Goal: Obtain resource: Obtain resource

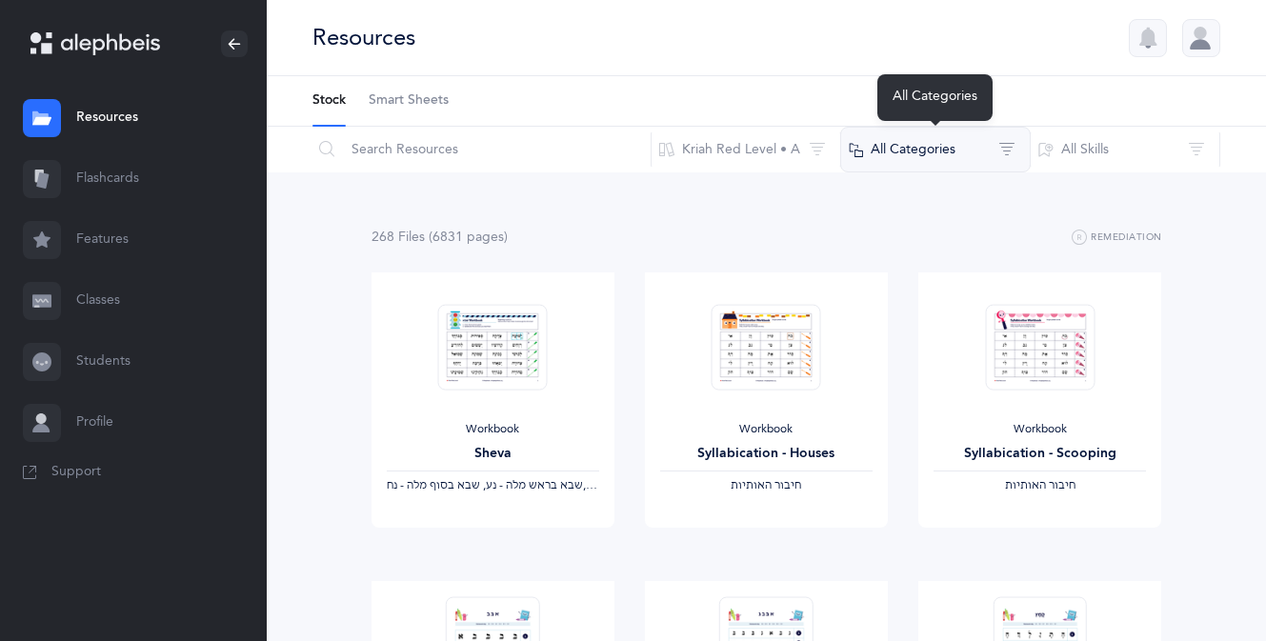
click at [909, 152] on button "All Categories" at bounding box center [935, 150] width 191 height 46
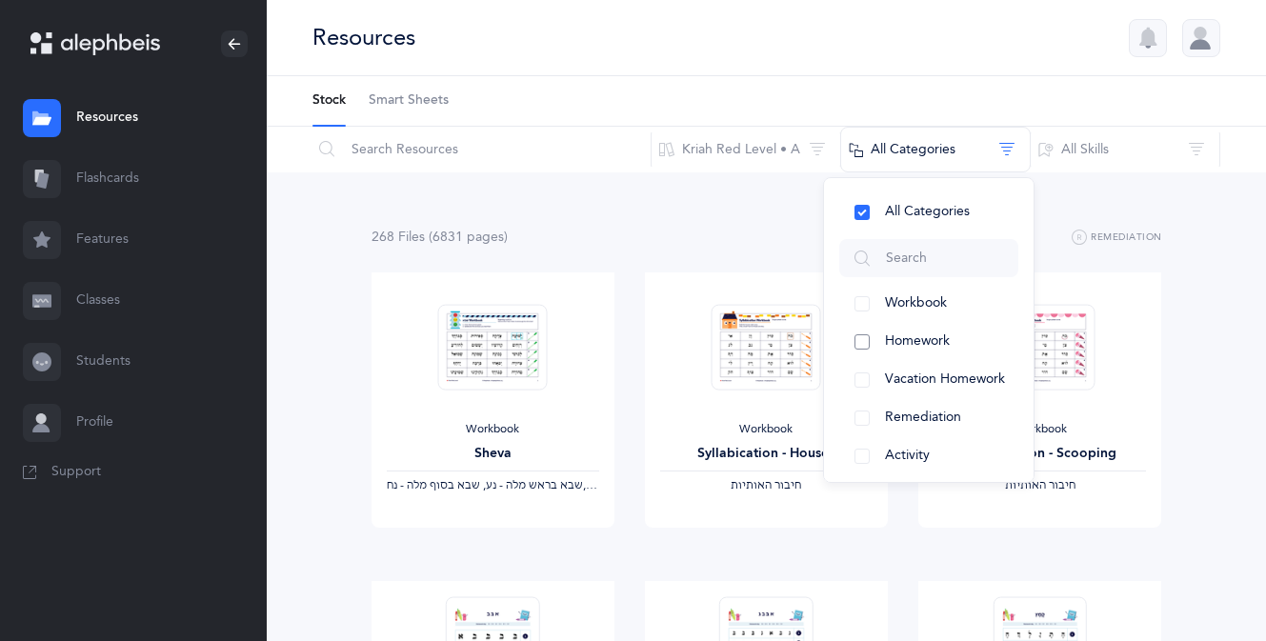
click at [933, 332] on button "Homework" at bounding box center [928, 342] width 179 height 38
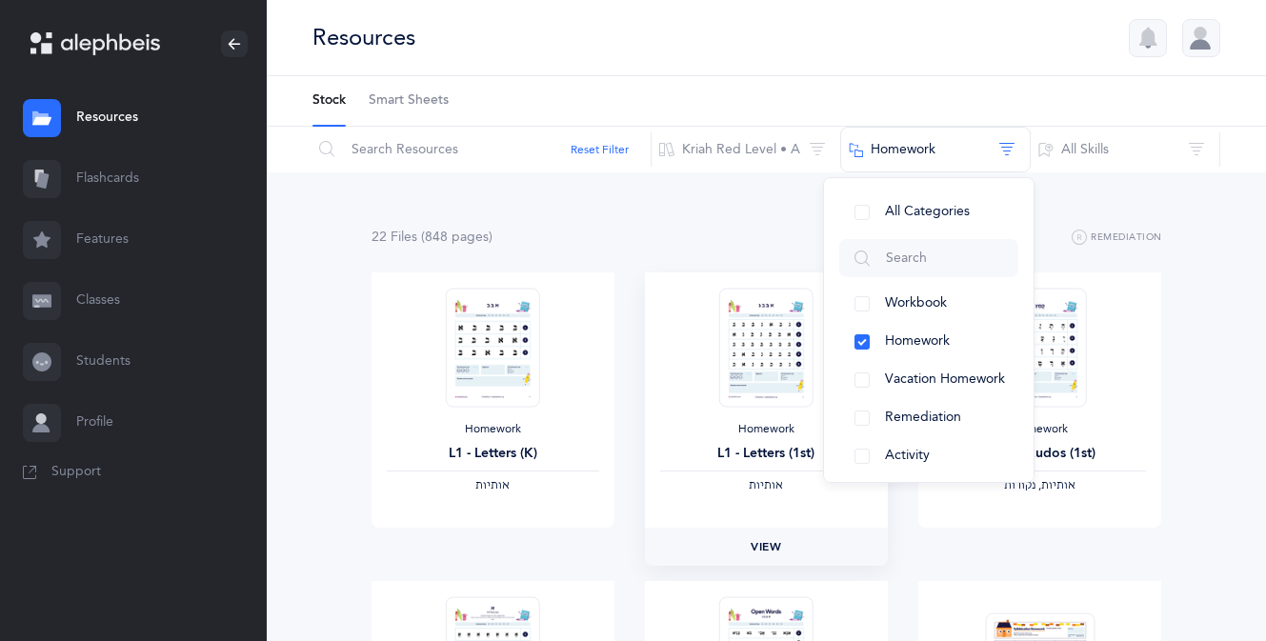
click at [775, 553] on span "View" at bounding box center [766, 546] width 30 height 17
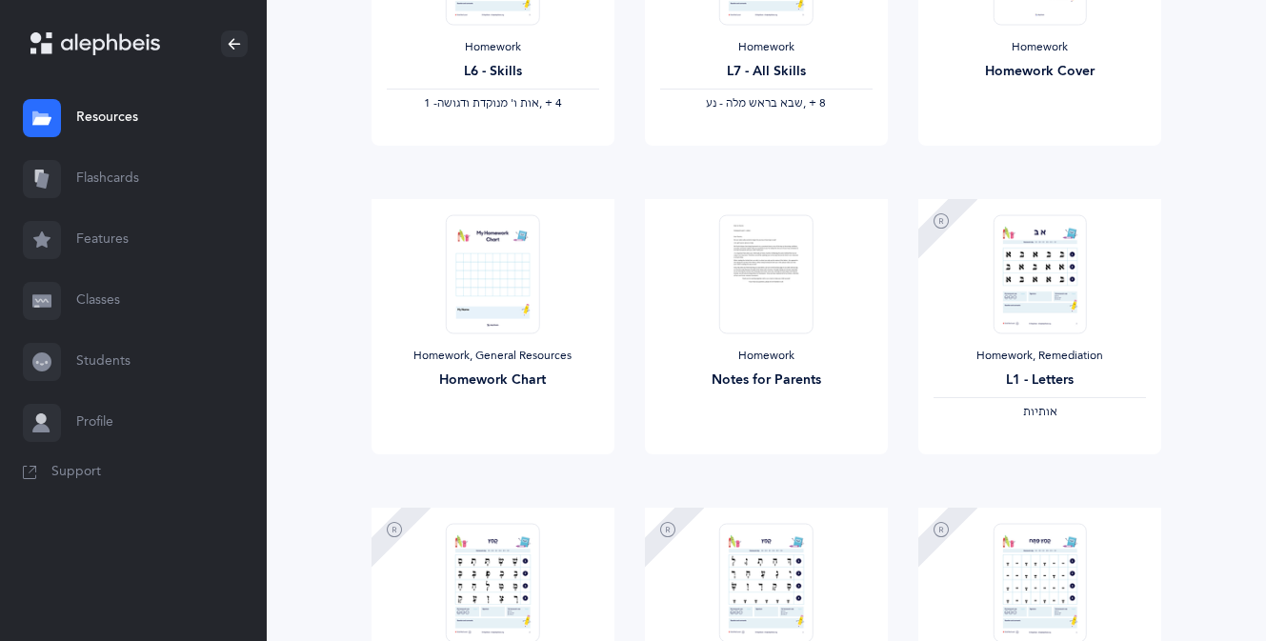
scroll to position [1334, 0]
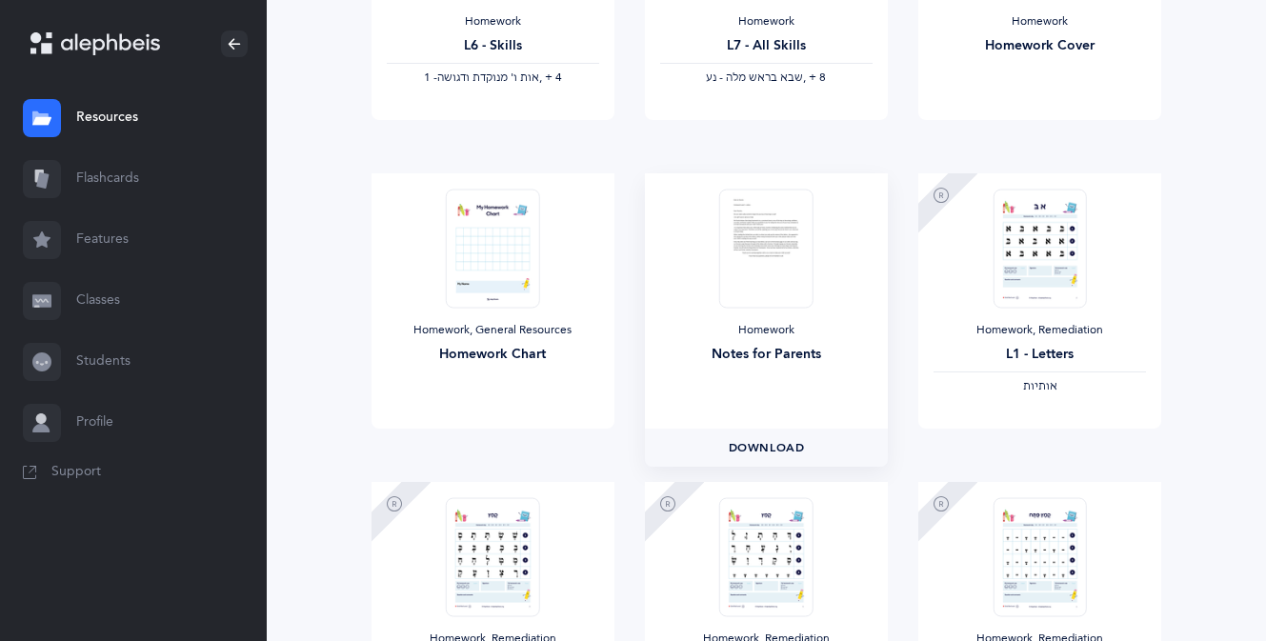
click at [764, 452] on span "Download" at bounding box center [767, 447] width 76 height 17
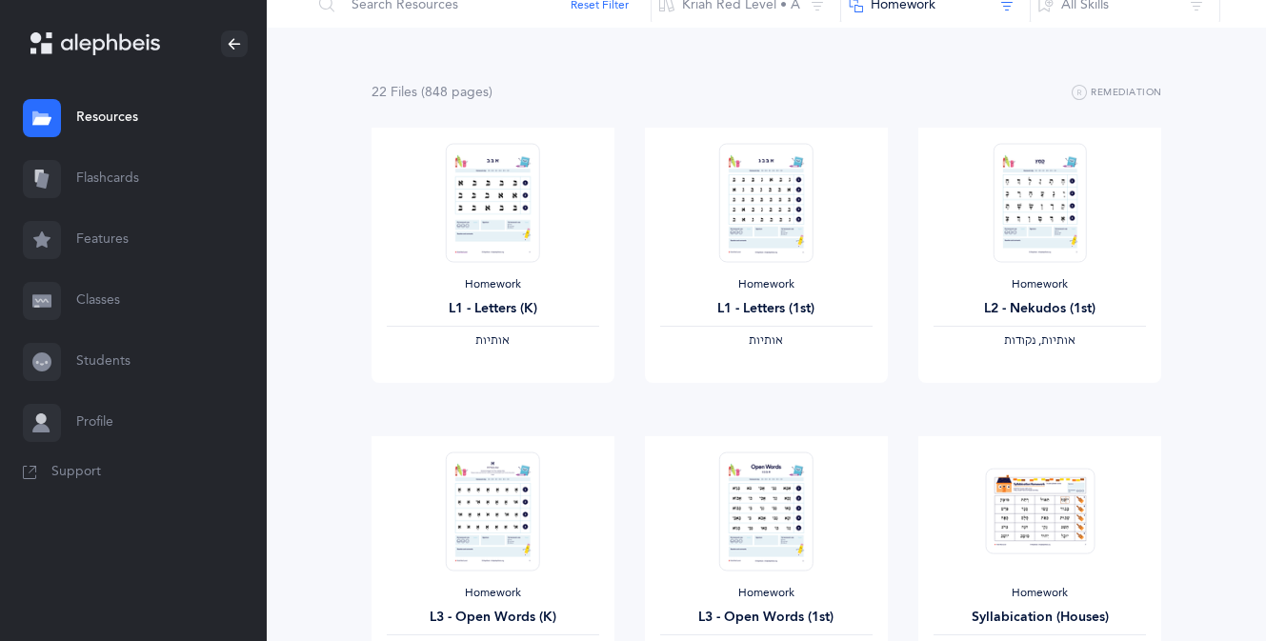
scroll to position [0, 0]
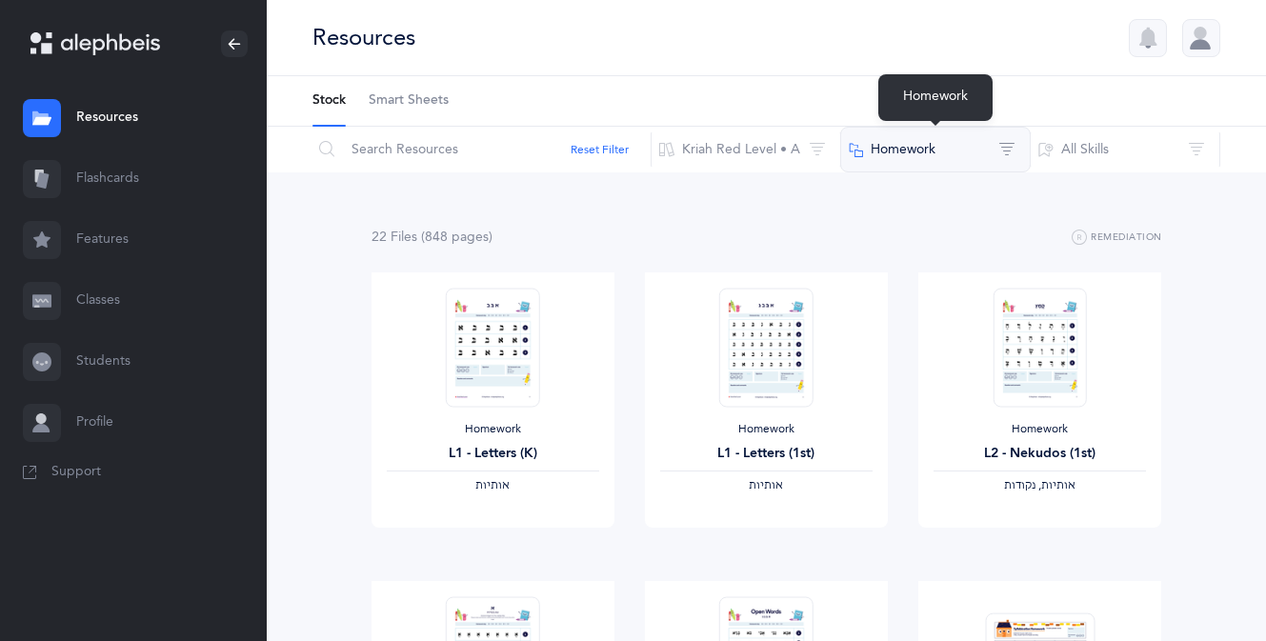
click at [957, 154] on button "Homework" at bounding box center [935, 150] width 191 height 46
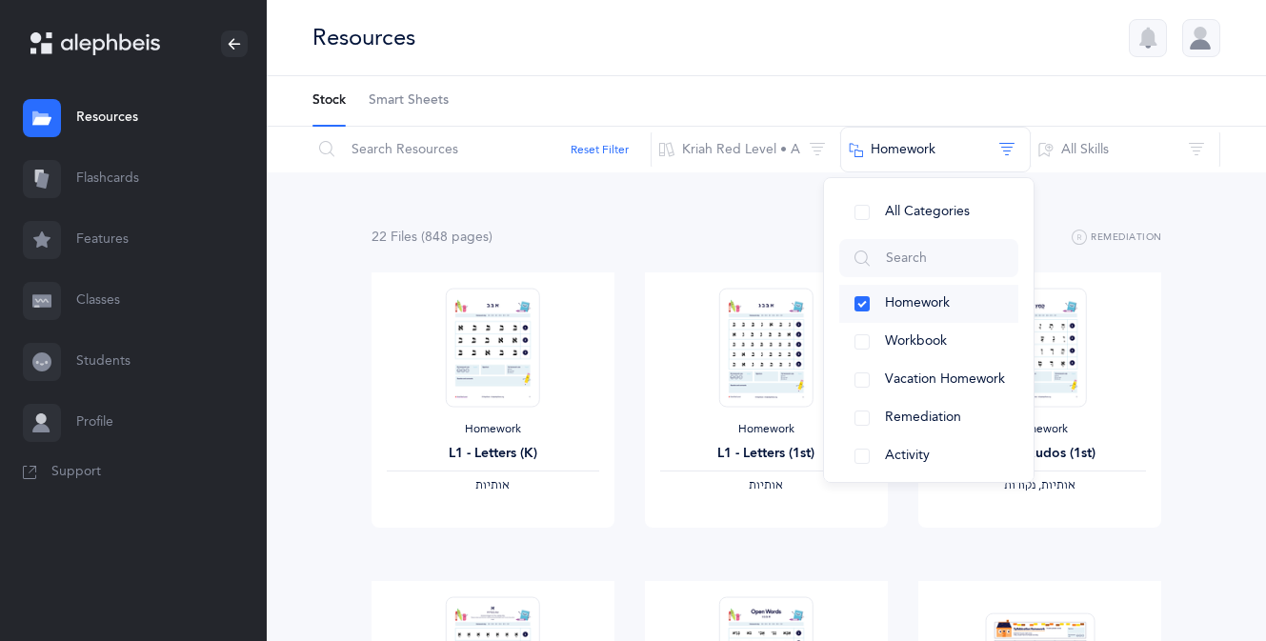
click at [929, 301] on span "Homework" at bounding box center [917, 302] width 65 height 15
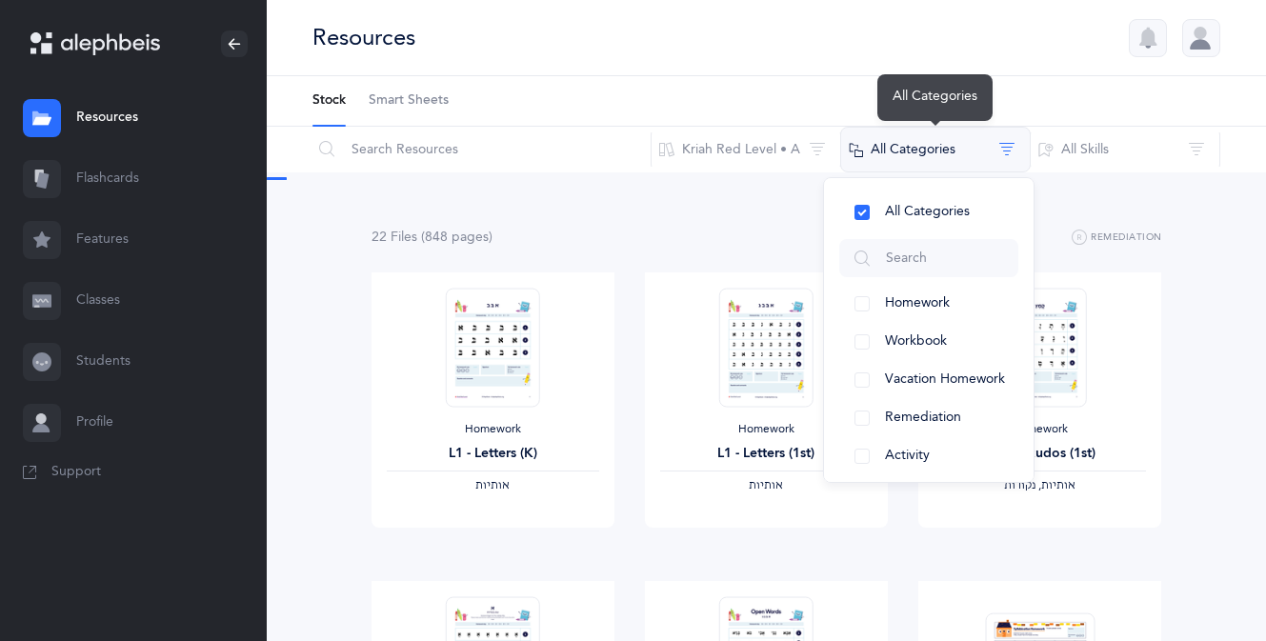
click at [924, 135] on button "All Categories" at bounding box center [935, 150] width 191 height 46
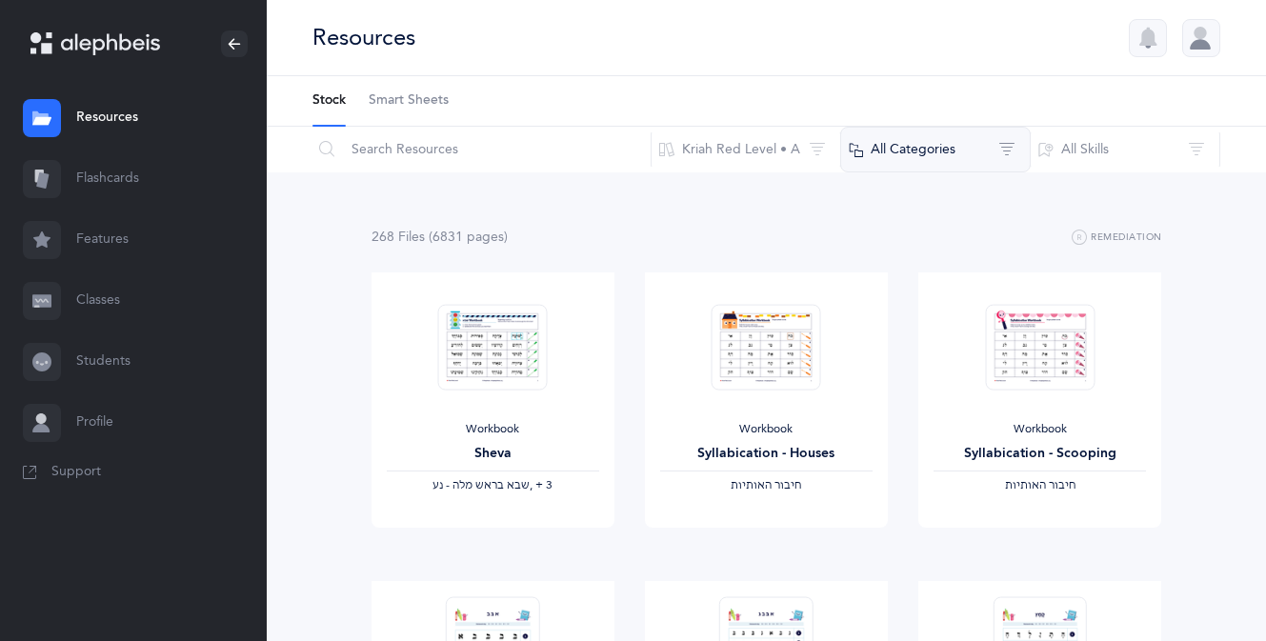
click at [935, 146] on button "All Categories" at bounding box center [935, 150] width 191 height 46
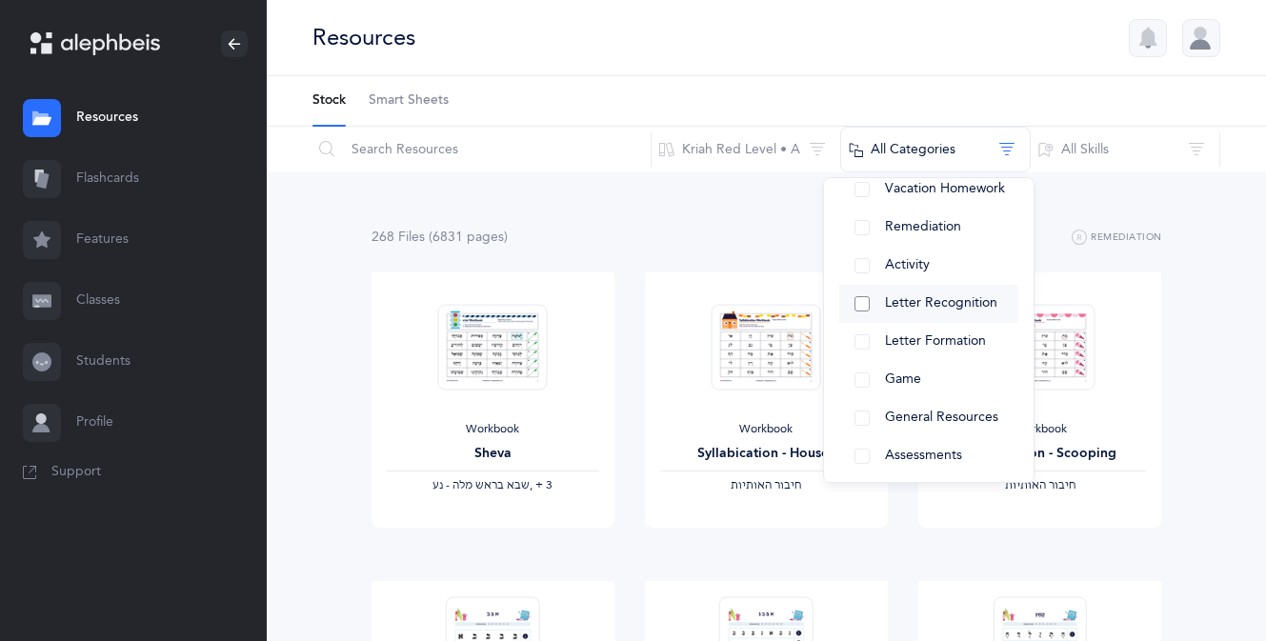
scroll to position [275, 0]
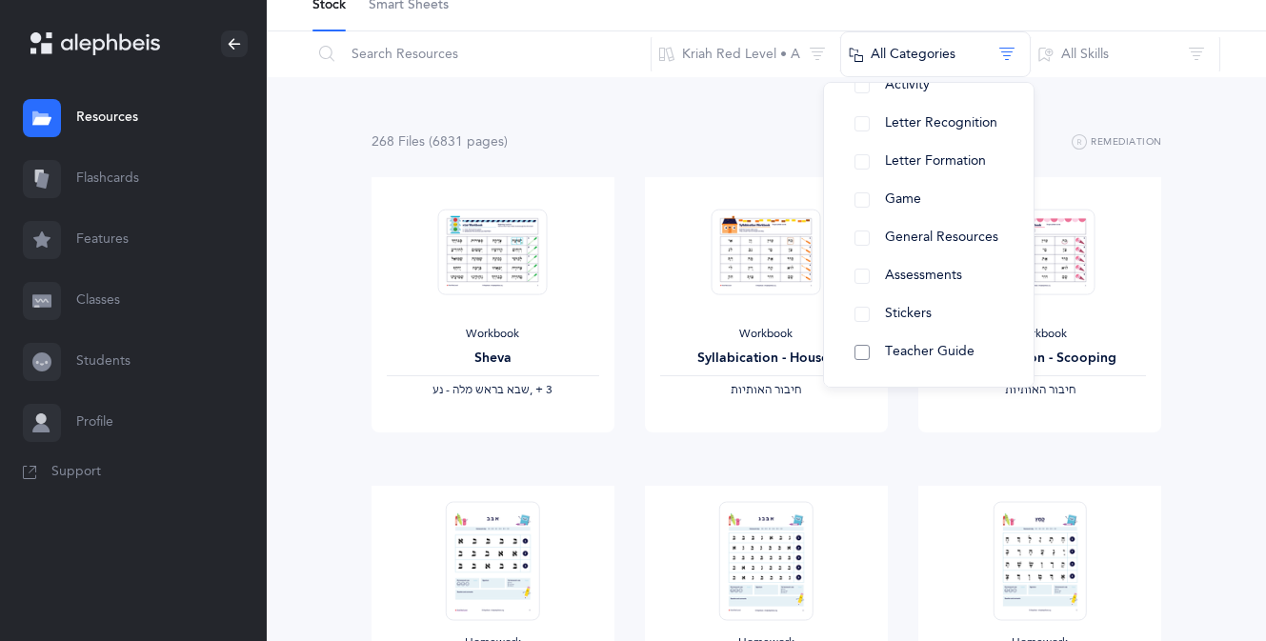
click at [947, 351] on span "Teacher Guide" at bounding box center [930, 351] width 90 height 15
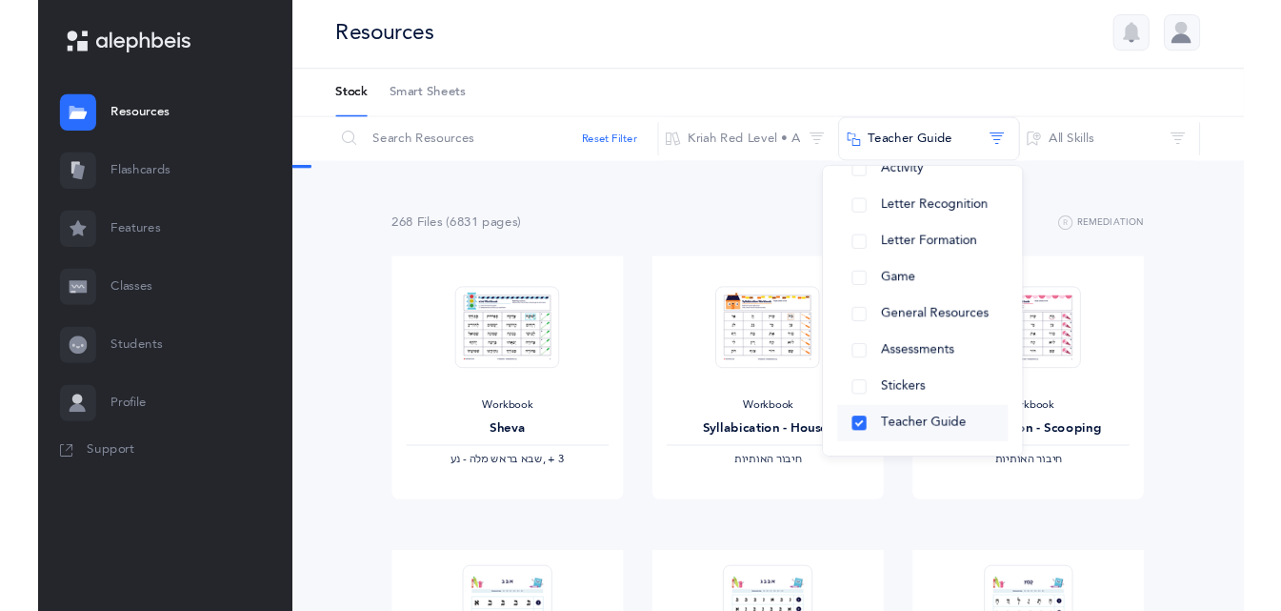
scroll to position [0, 0]
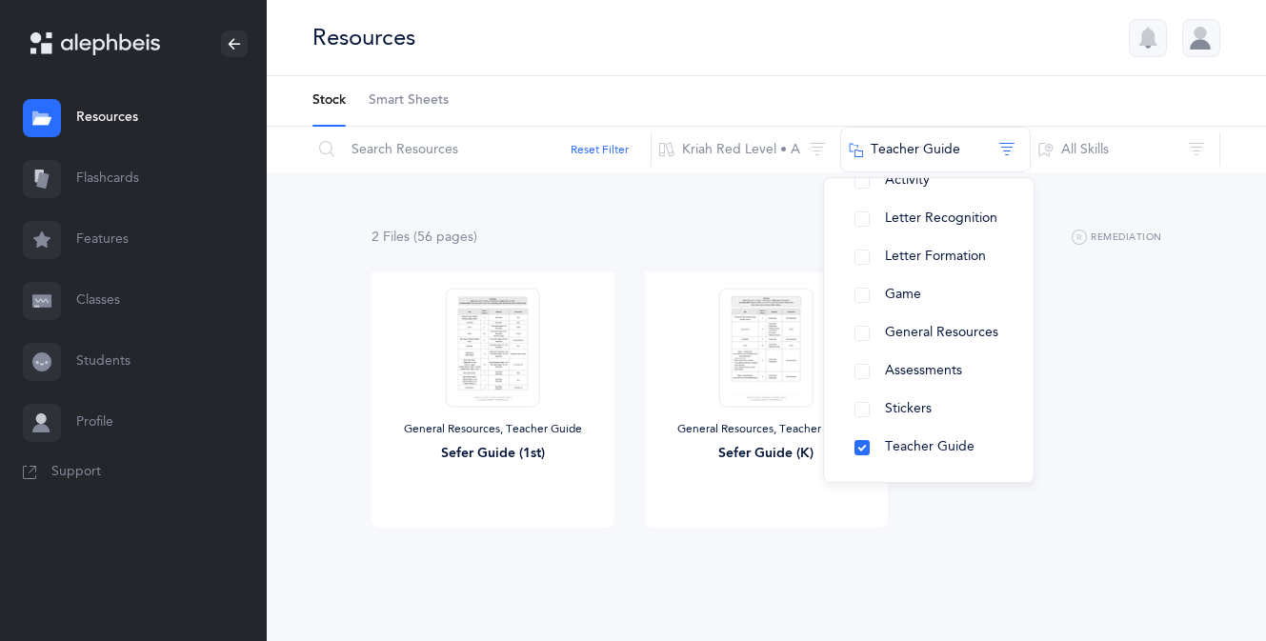
click at [1248, 425] on div "2 File s (56 page s ) Remediation General Resources, Teacher Guide Sefer Guide …" at bounding box center [766, 414] width 999 height 485
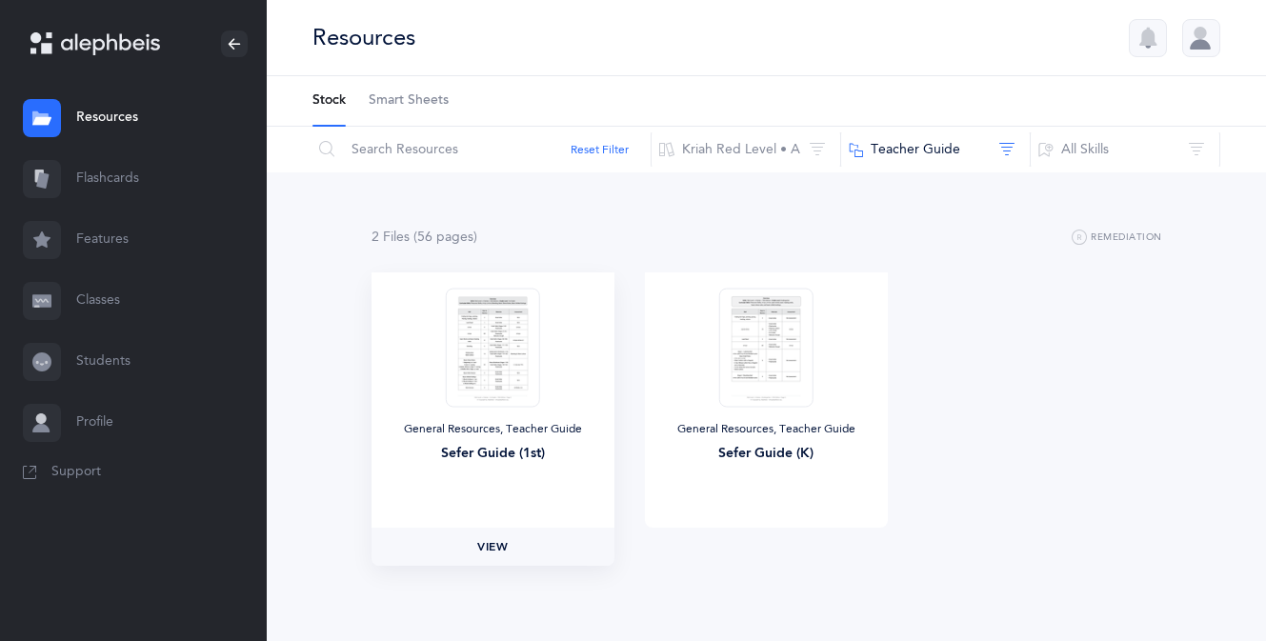
click at [478, 552] on span "View" at bounding box center [492, 546] width 30 height 17
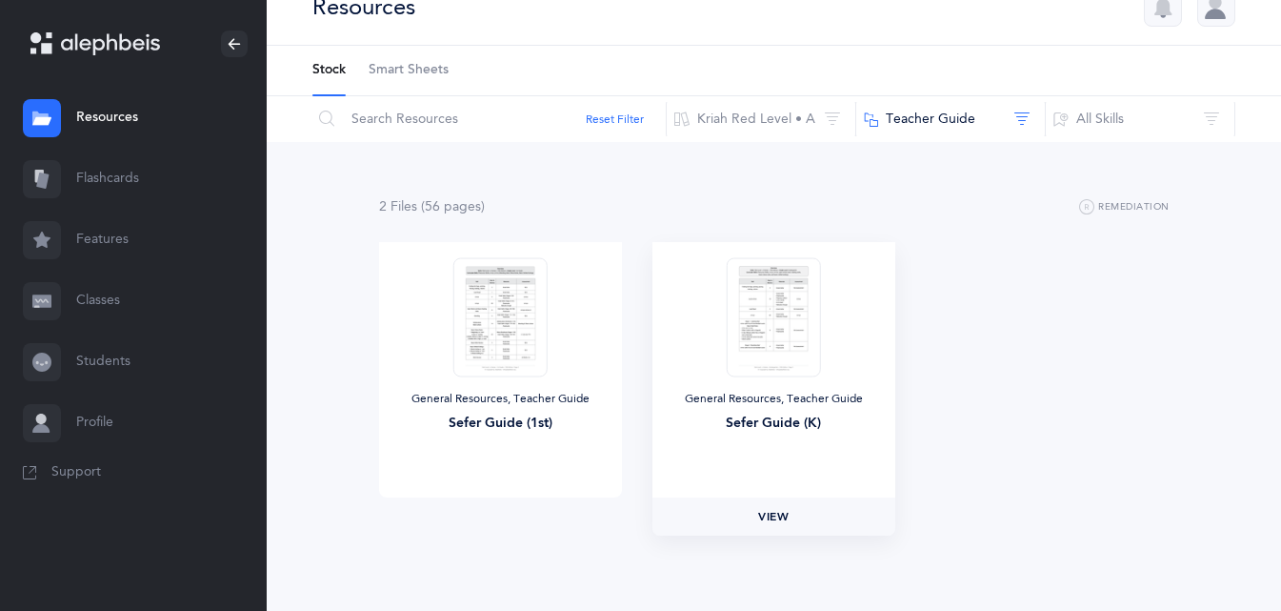
scroll to position [47, 0]
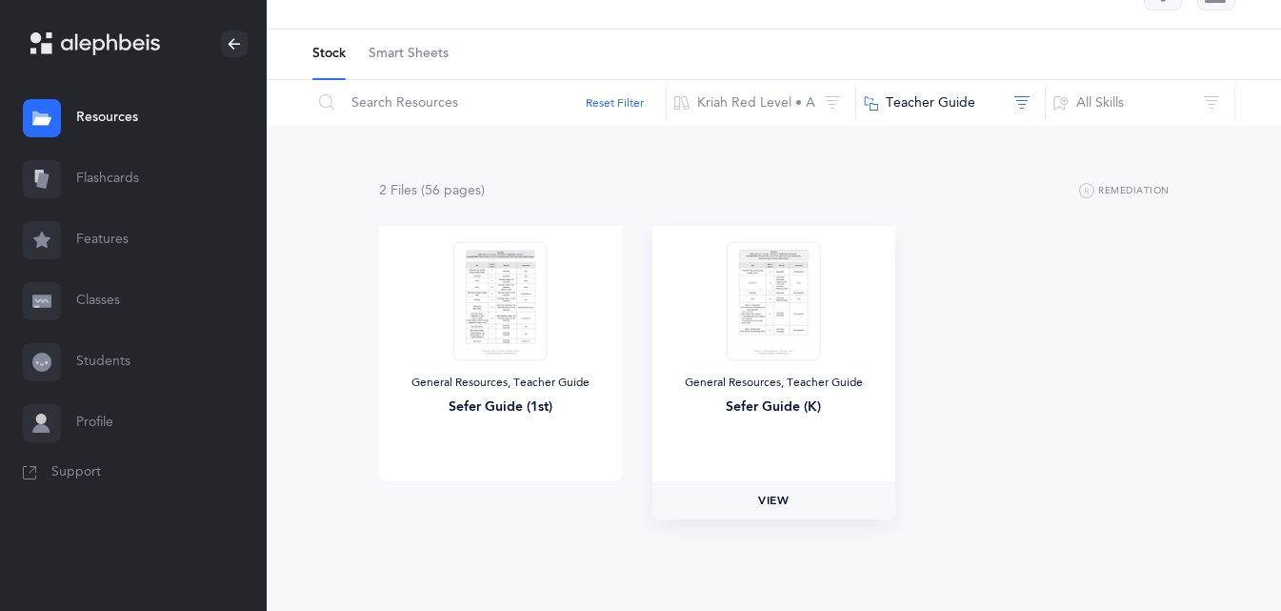
click at [775, 508] on span "View" at bounding box center [773, 500] width 30 height 17
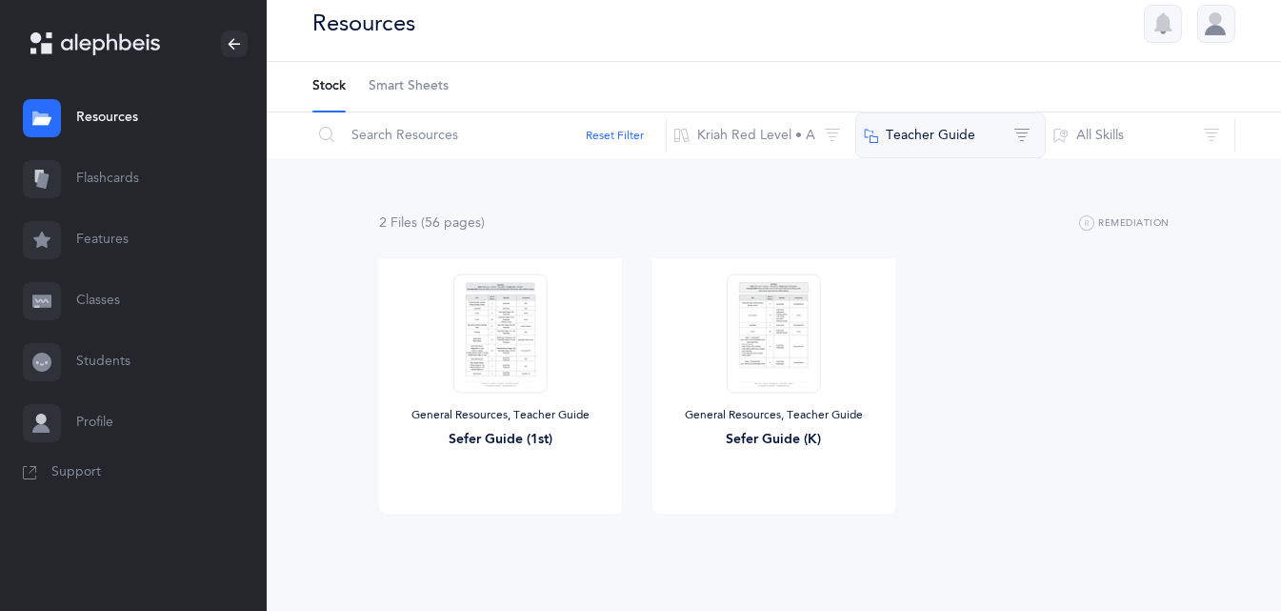
scroll to position [0, 0]
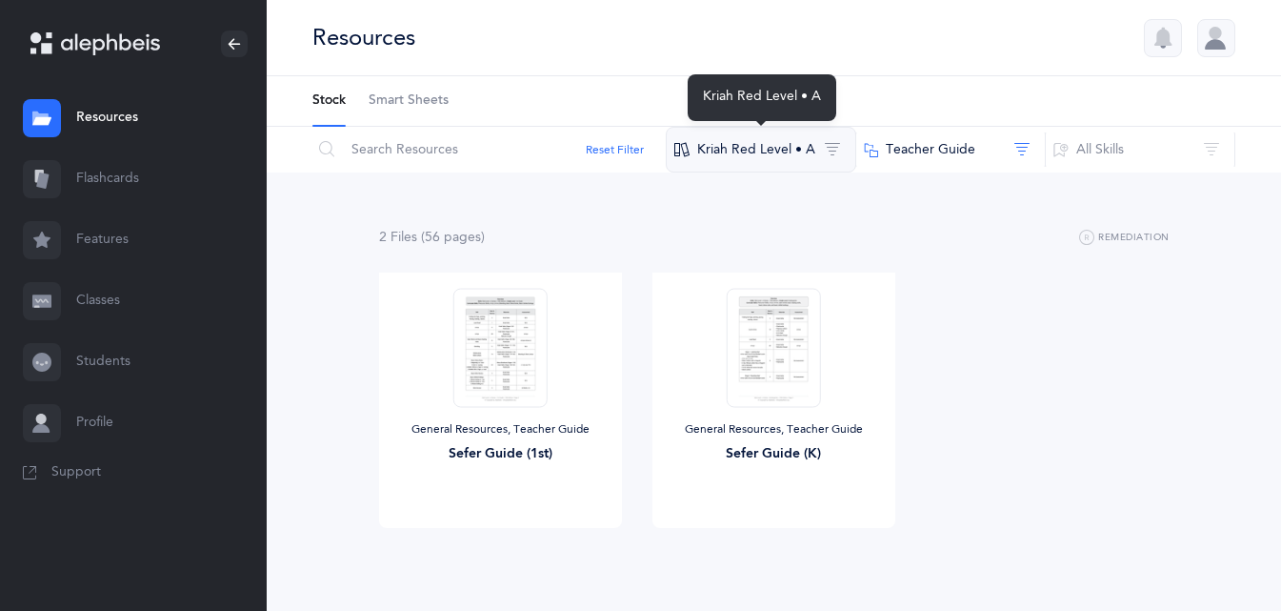
click at [777, 164] on button "Kriah Red Level • A" at bounding box center [761, 150] width 191 height 46
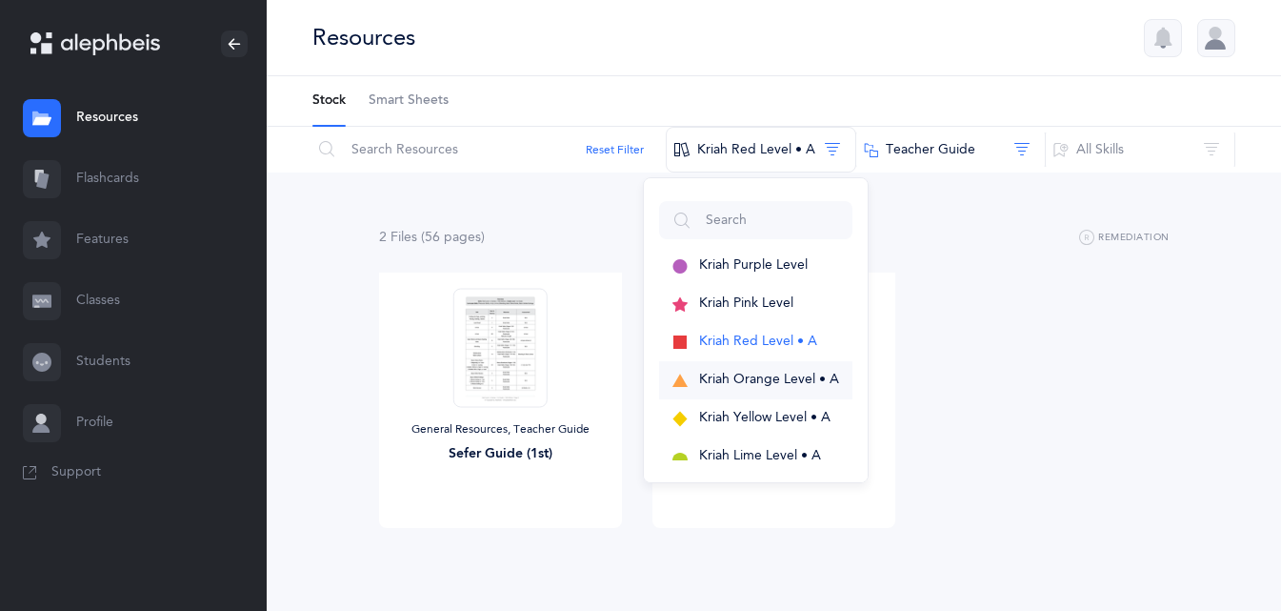
click at [760, 383] on span "Kriah Orange Level • A" at bounding box center [769, 378] width 140 height 15
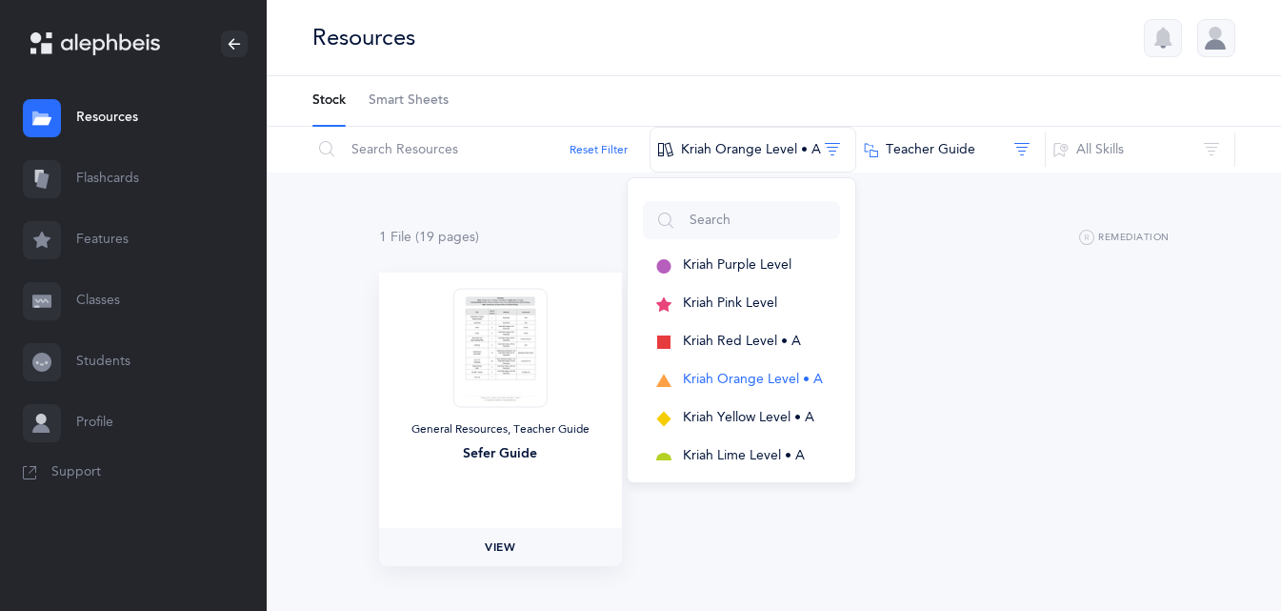
click at [494, 540] on span "View" at bounding box center [500, 546] width 30 height 17
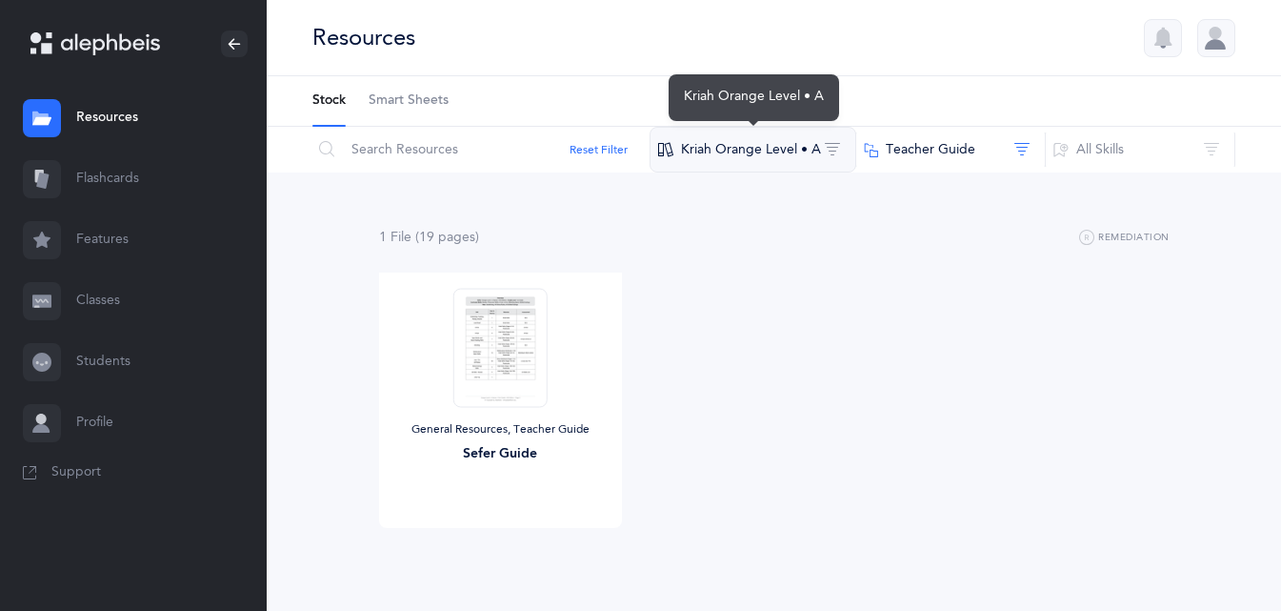
click at [789, 158] on button "Kriah Orange Level • A" at bounding box center [753, 150] width 207 height 46
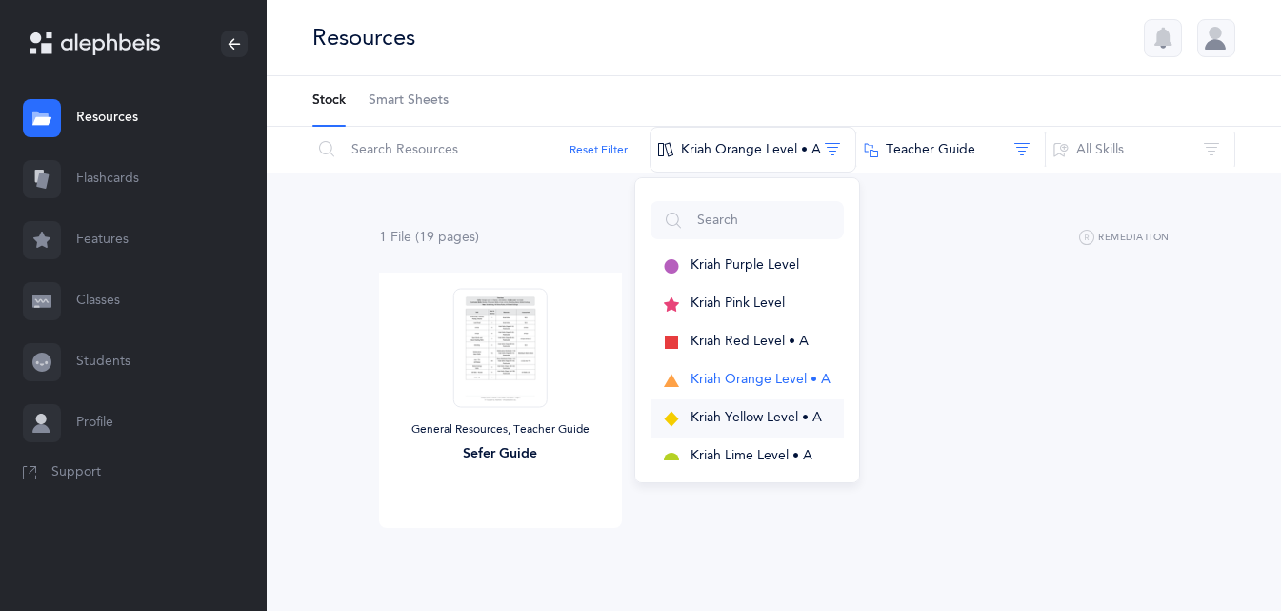
click at [735, 429] on button "Kriah Yellow Level • A" at bounding box center [747, 418] width 193 height 38
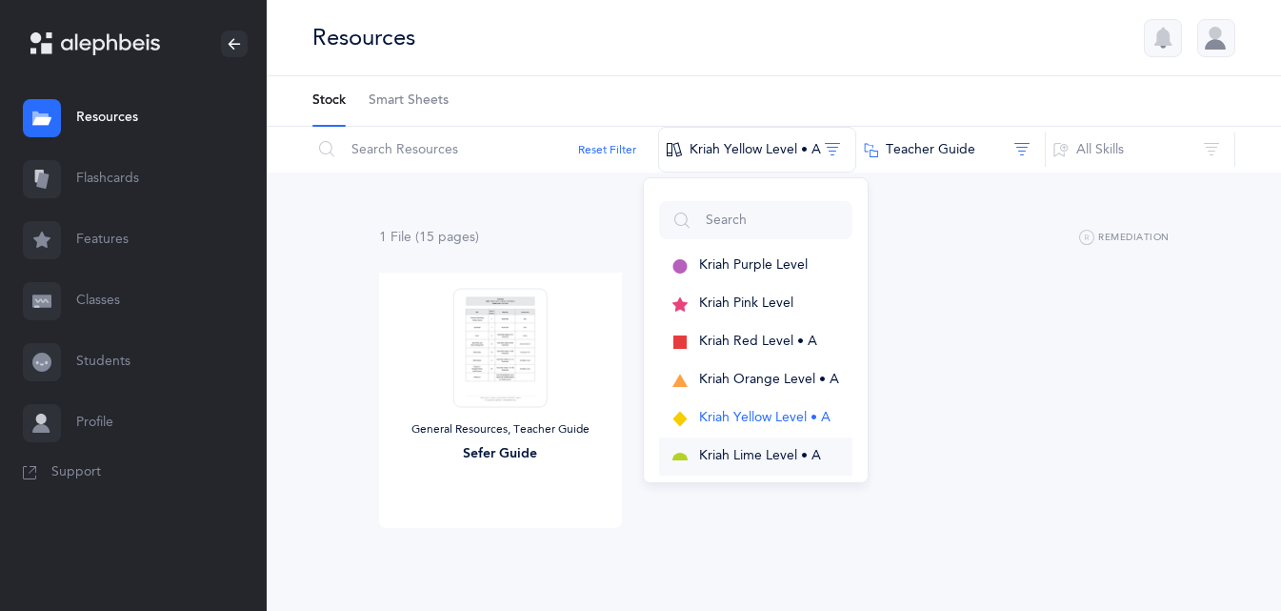
click at [740, 452] on span "Kriah Lime Level • A" at bounding box center [760, 455] width 122 height 15
click at [668, 531] on div "General Resources, Teacher Guide Sefer Guide View" at bounding box center [774, 426] width 821 height 309
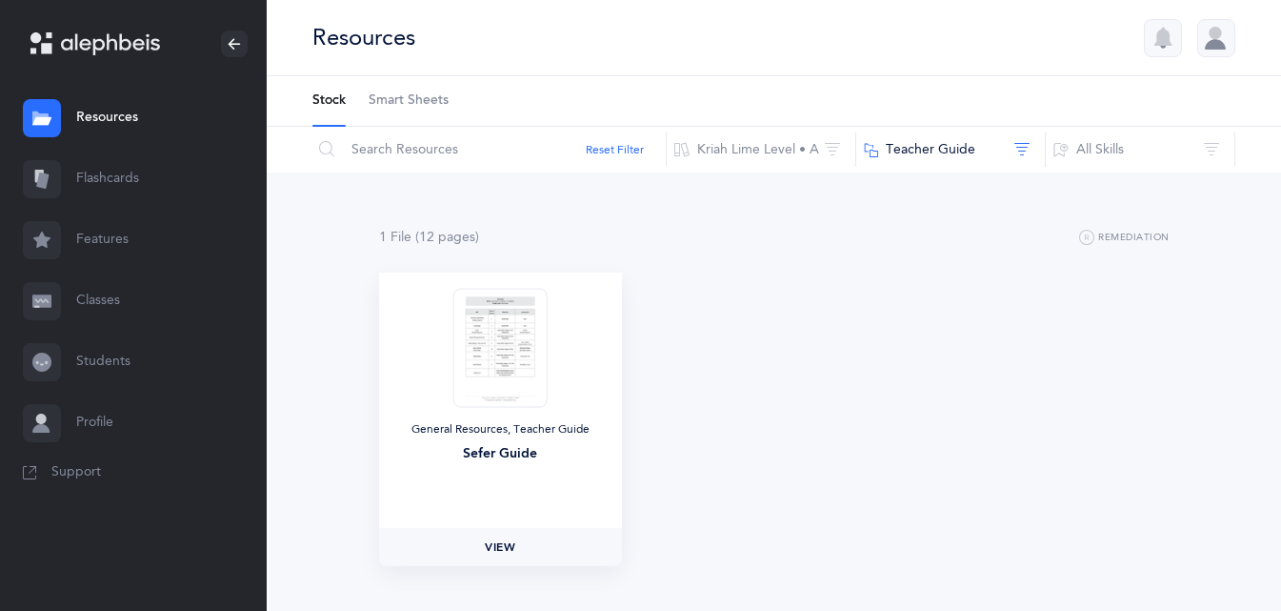
click at [487, 542] on span "View" at bounding box center [500, 546] width 30 height 17
